Goal: Task Accomplishment & Management: Manage account settings

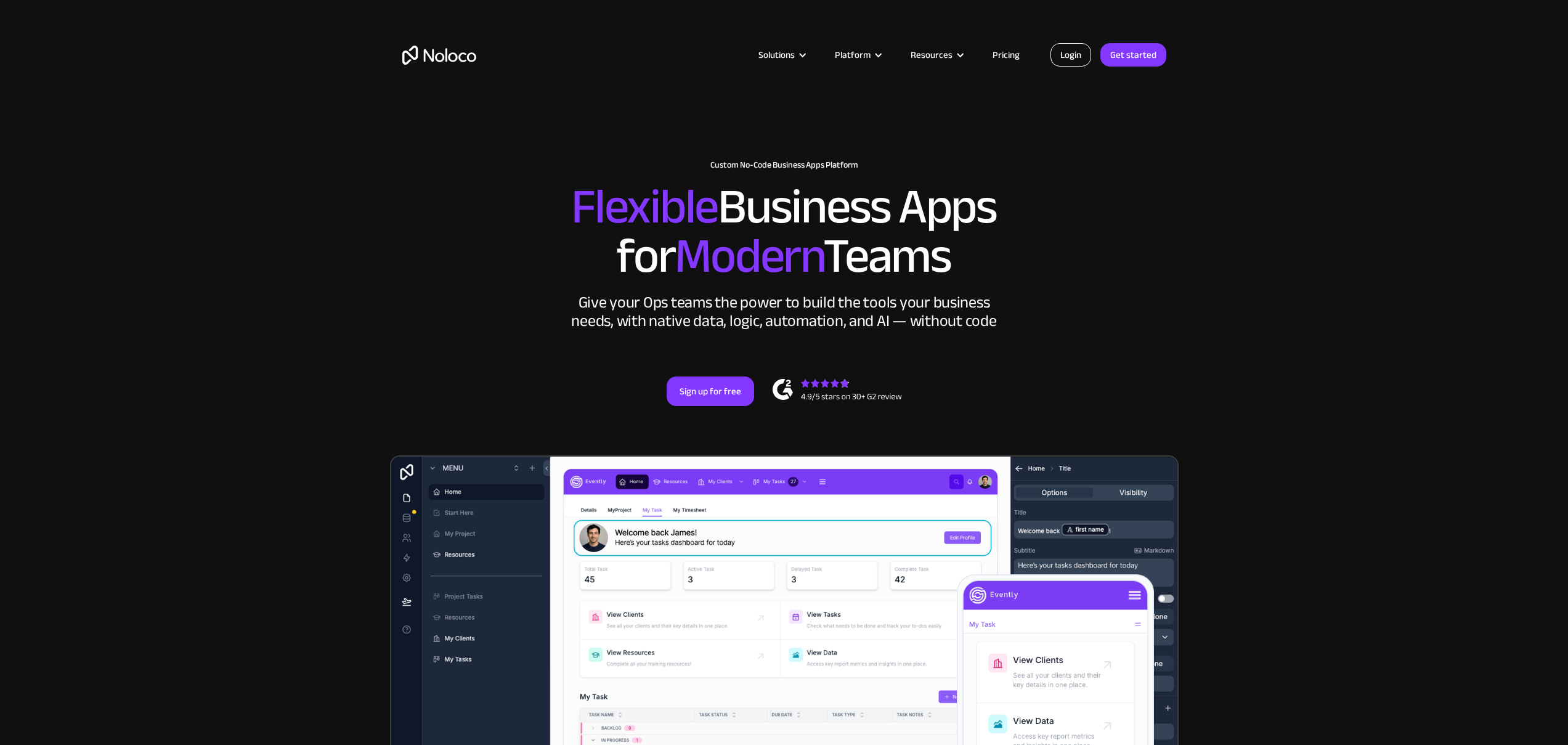
click at [1077, 52] on link "Login" at bounding box center [1070, 54] width 40 height 23
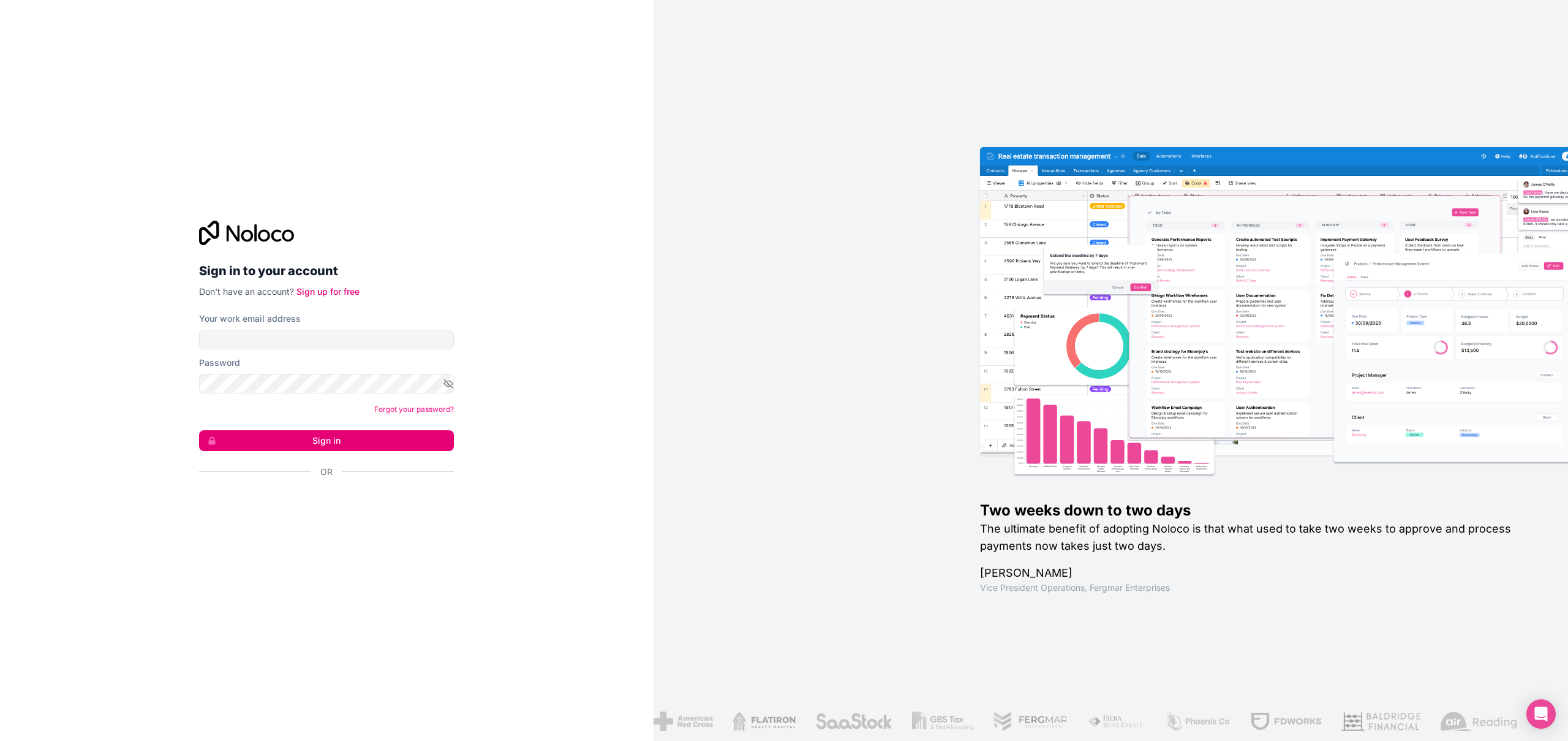
click at [368, 329] on div "Your work email address" at bounding box center [326, 331] width 255 height 37
click at [341, 340] on input "Your work email address" at bounding box center [326, 339] width 255 height 20
type input "[PERSON_NAME]"
